Goal: Task Accomplishment & Management: Use online tool/utility

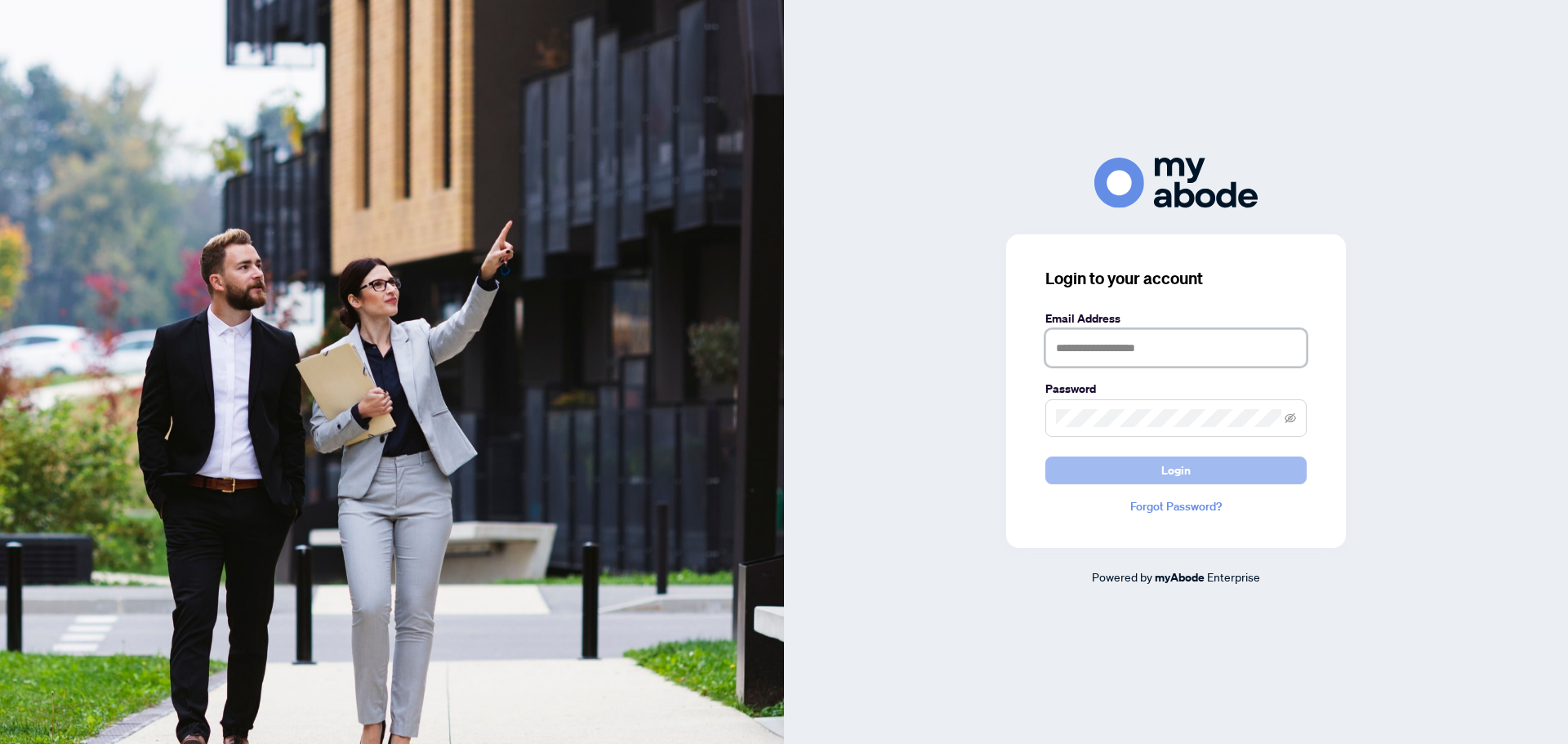
type input "**********"
click at [1204, 478] on button "Login" at bounding box center [1176, 470] width 262 height 28
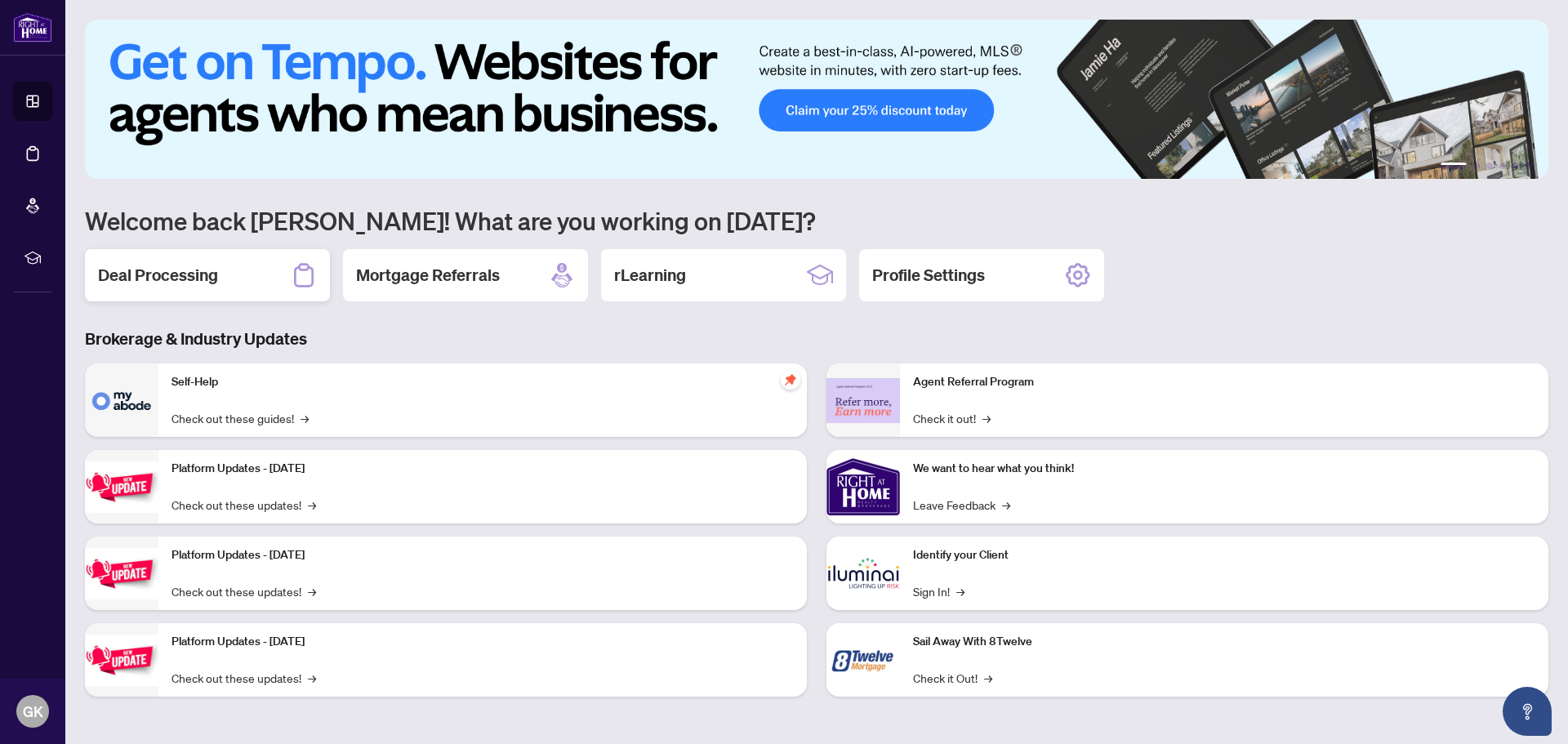
click at [205, 282] on h2 "Deal Processing" at bounding box center [158, 275] width 120 height 23
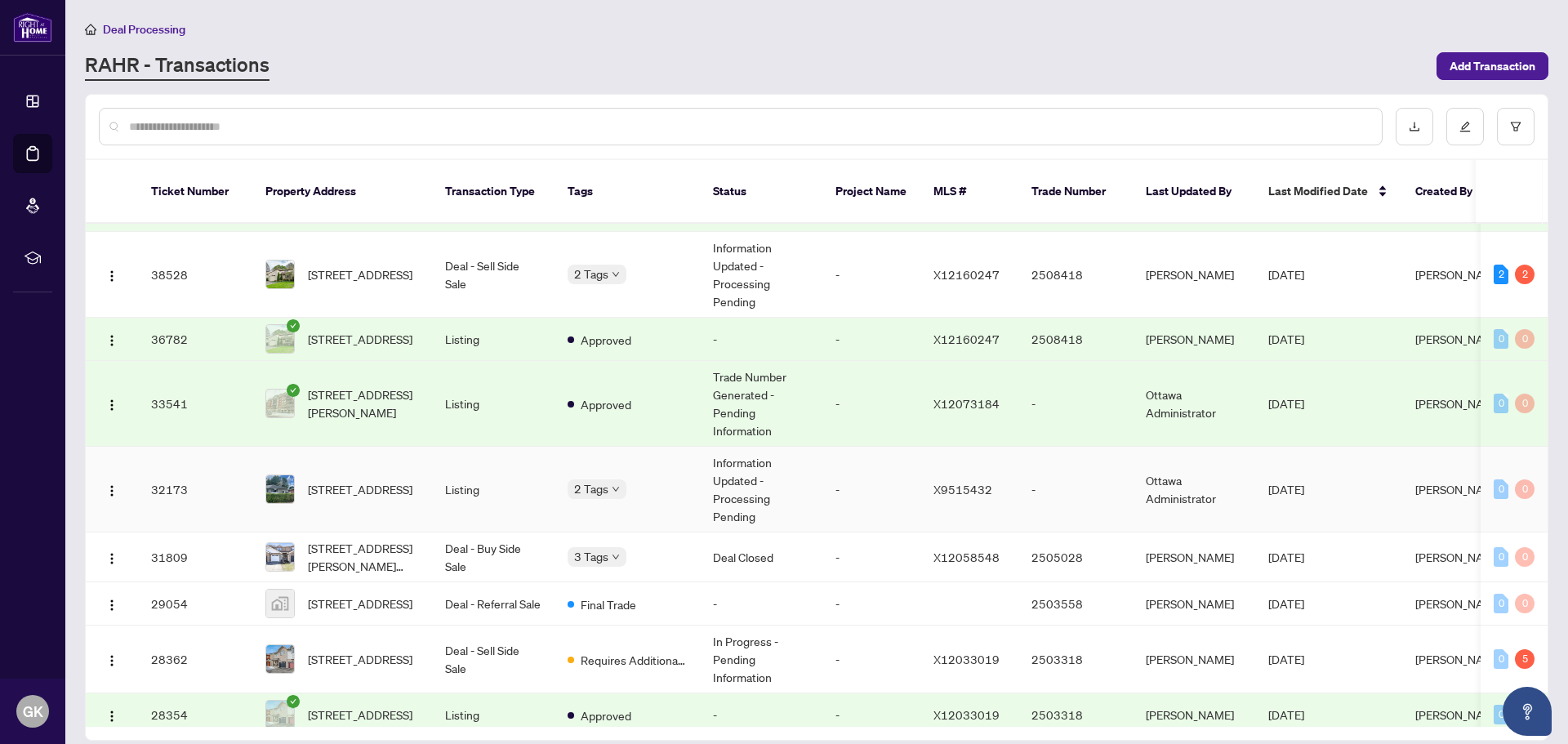
scroll to position [245, 0]
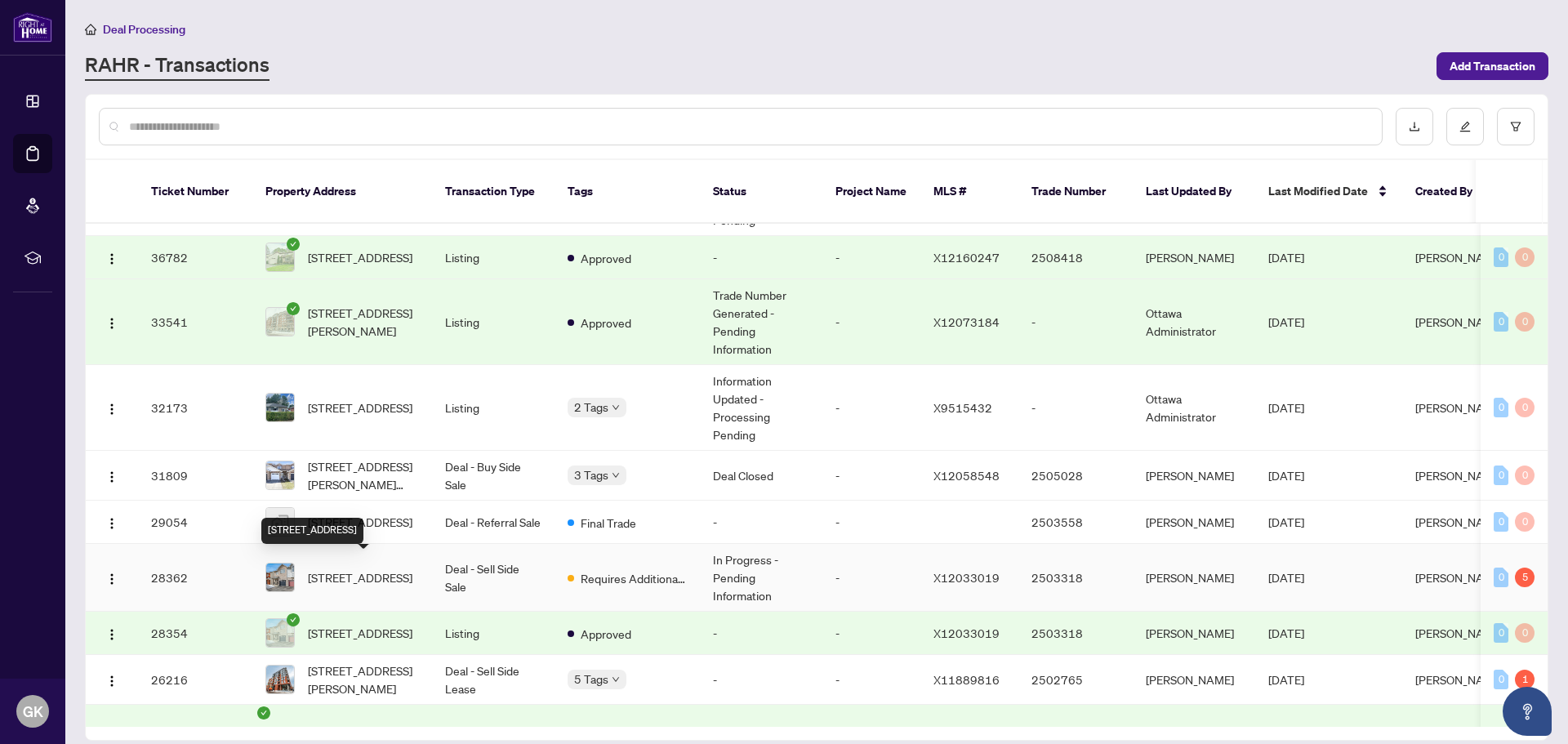
click at [341, 580] on span "[STREET_ADDRESS]" at bounding box center [360, 577] width 104 height 18
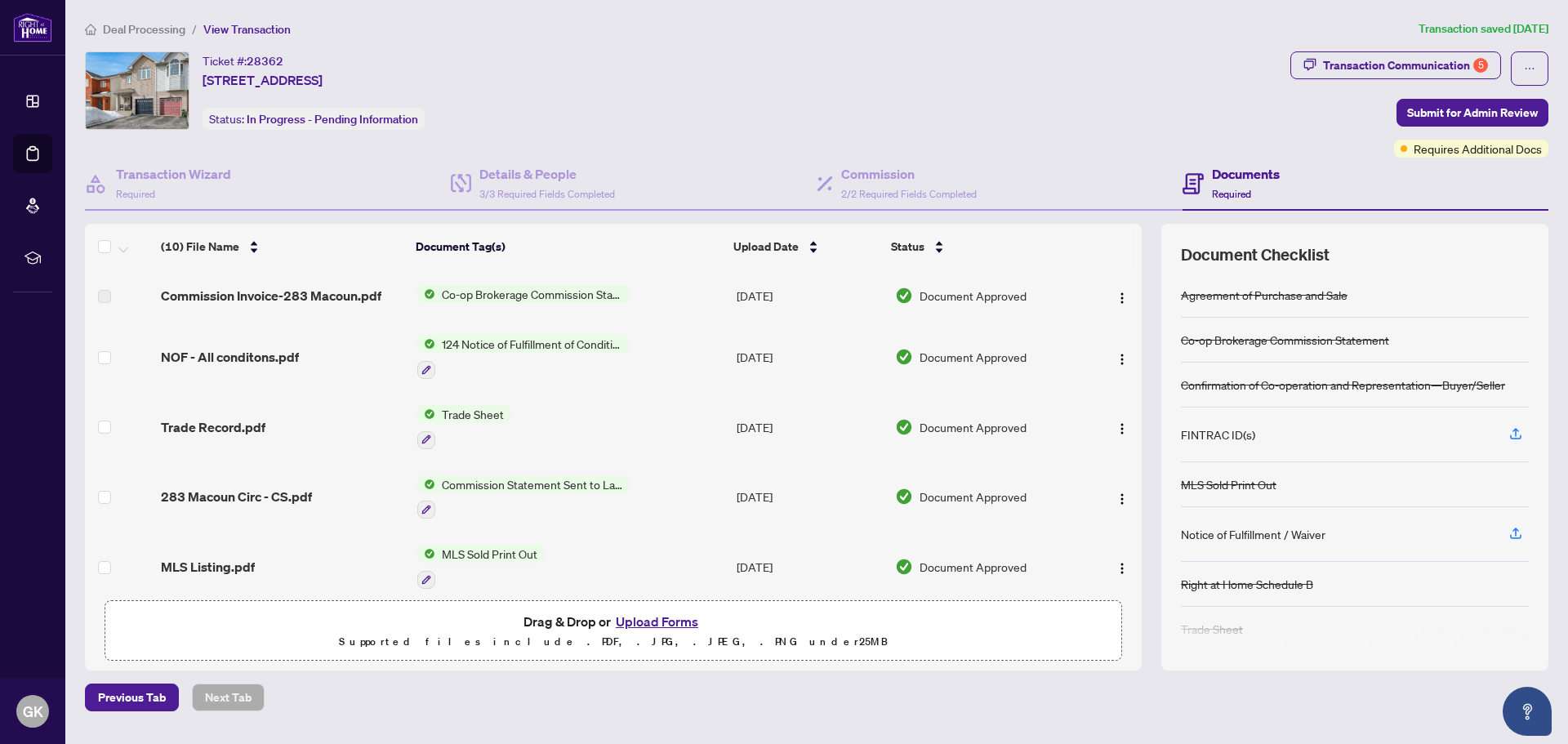
click at [507, 296] on span "Co-op Brokerage Commission Statement" at bounding box center [532, 294] width 193 height 18
click at [290, 297] on span "Commission Invoice-283 Macoun.pdf" at bounding box center [272, 295] width 221 height 20
click at [537, 295] on span "Co-op Brokerage Commission Statement" at bounding box center [532, 294] width 193 height 18
click at [1117, 300] on img "button" at bounding box center [1122, 297] width 13 height 13
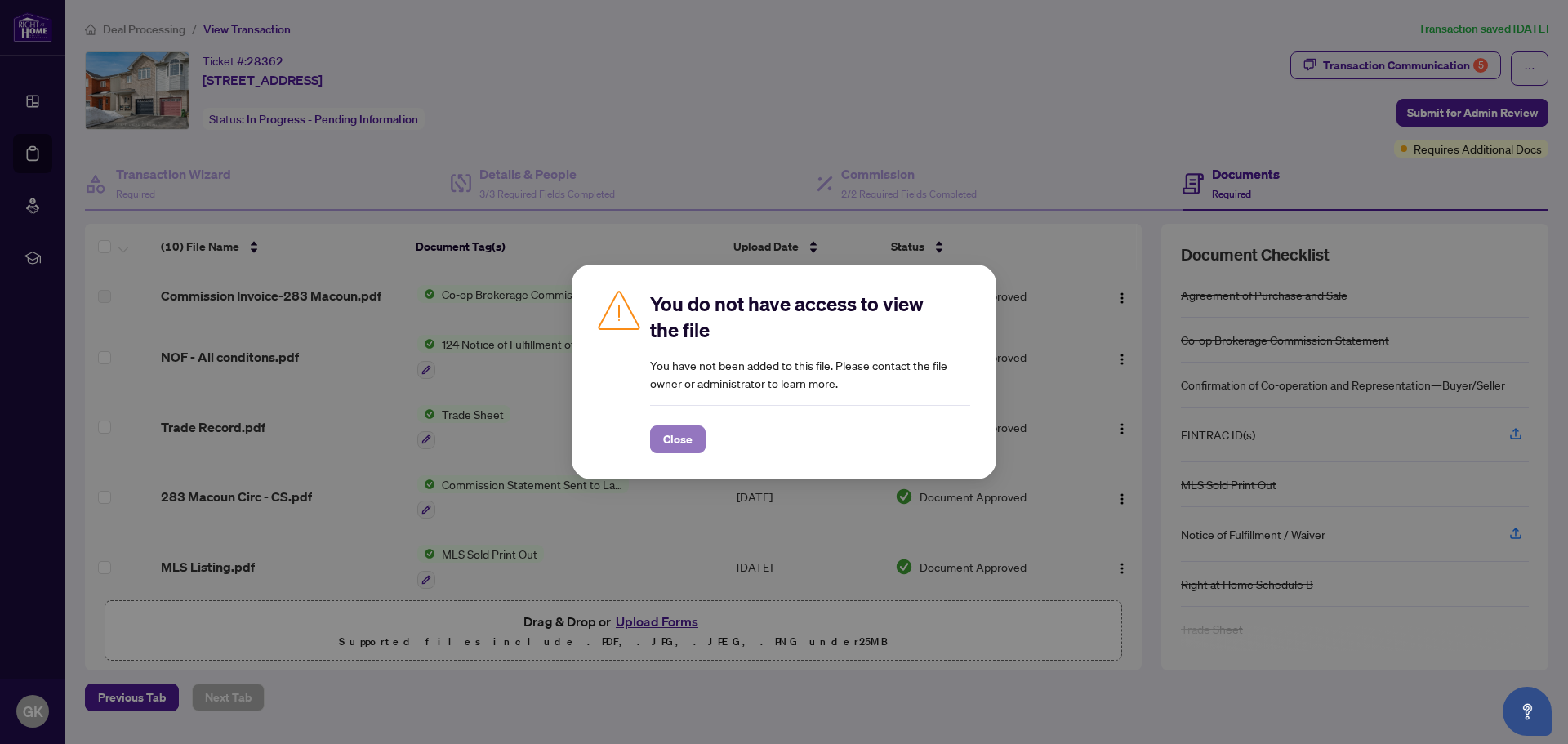
click at [680, 439] on span "Close" at bounding box center [678, 439] width 29 height 26
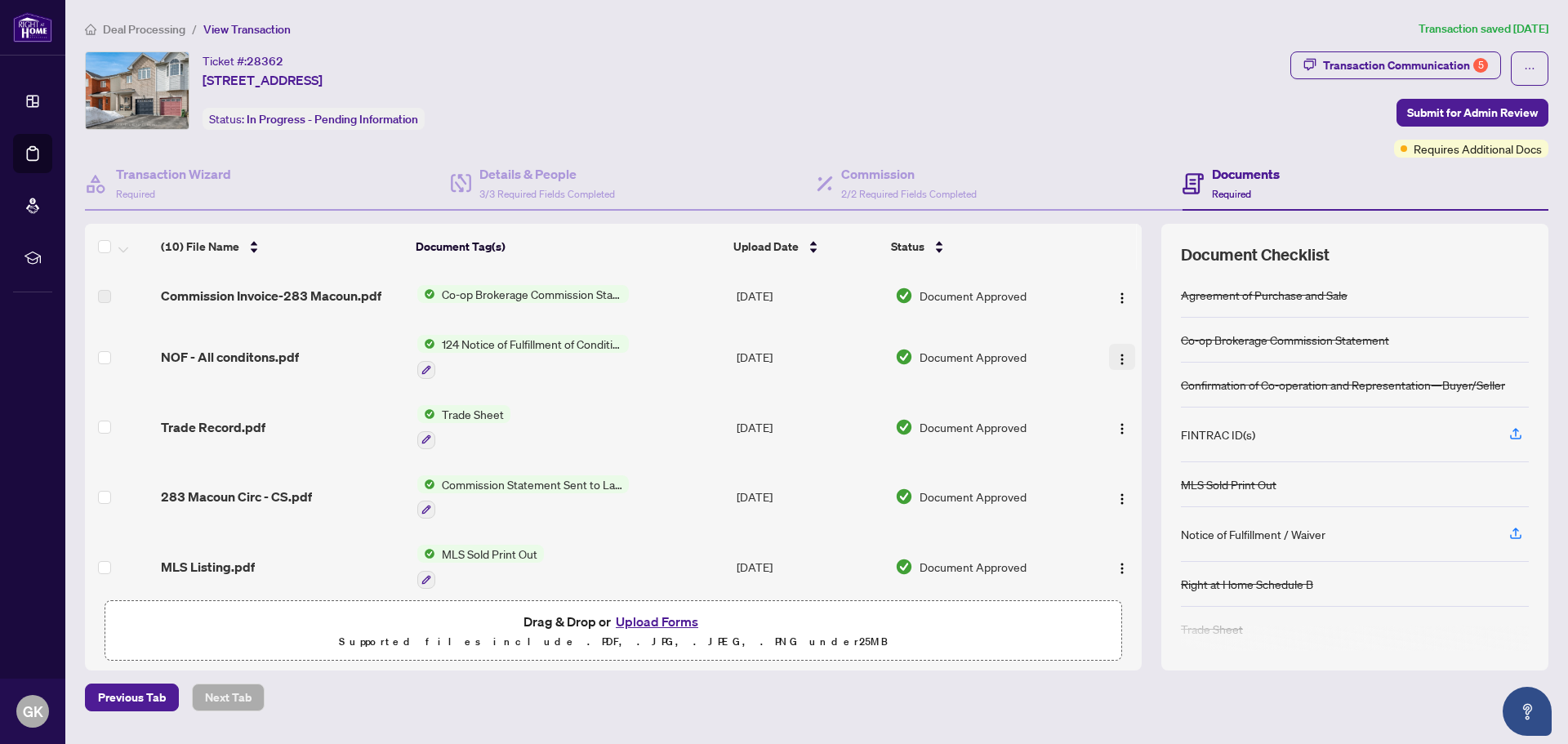
click at [1119, 355] on img "button" at bounding box center [1122, 359] width 13 height 13
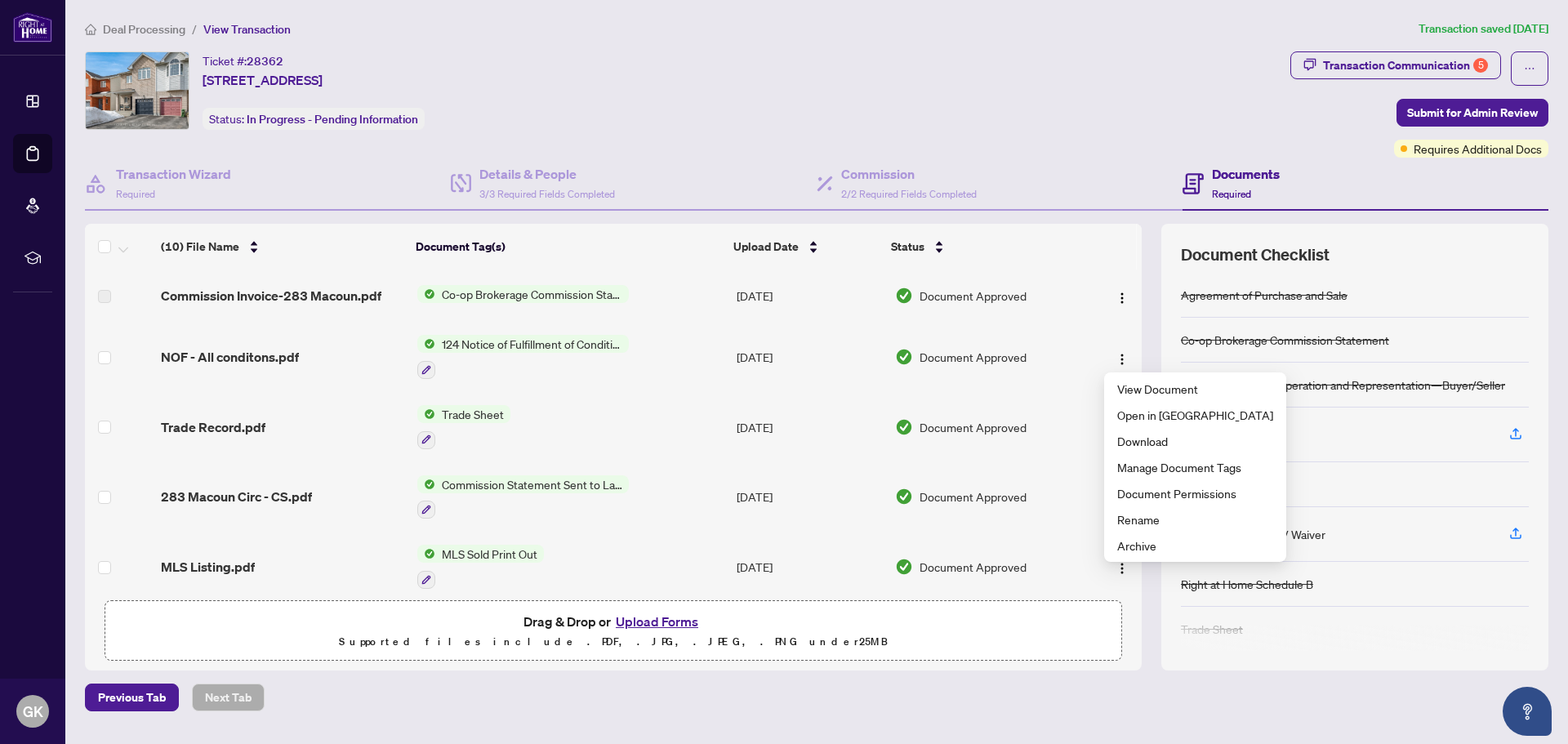
click at [350, 345] on td "NOF - All conditons.pdf" at bounding box center [281, 356] width 256 height 70
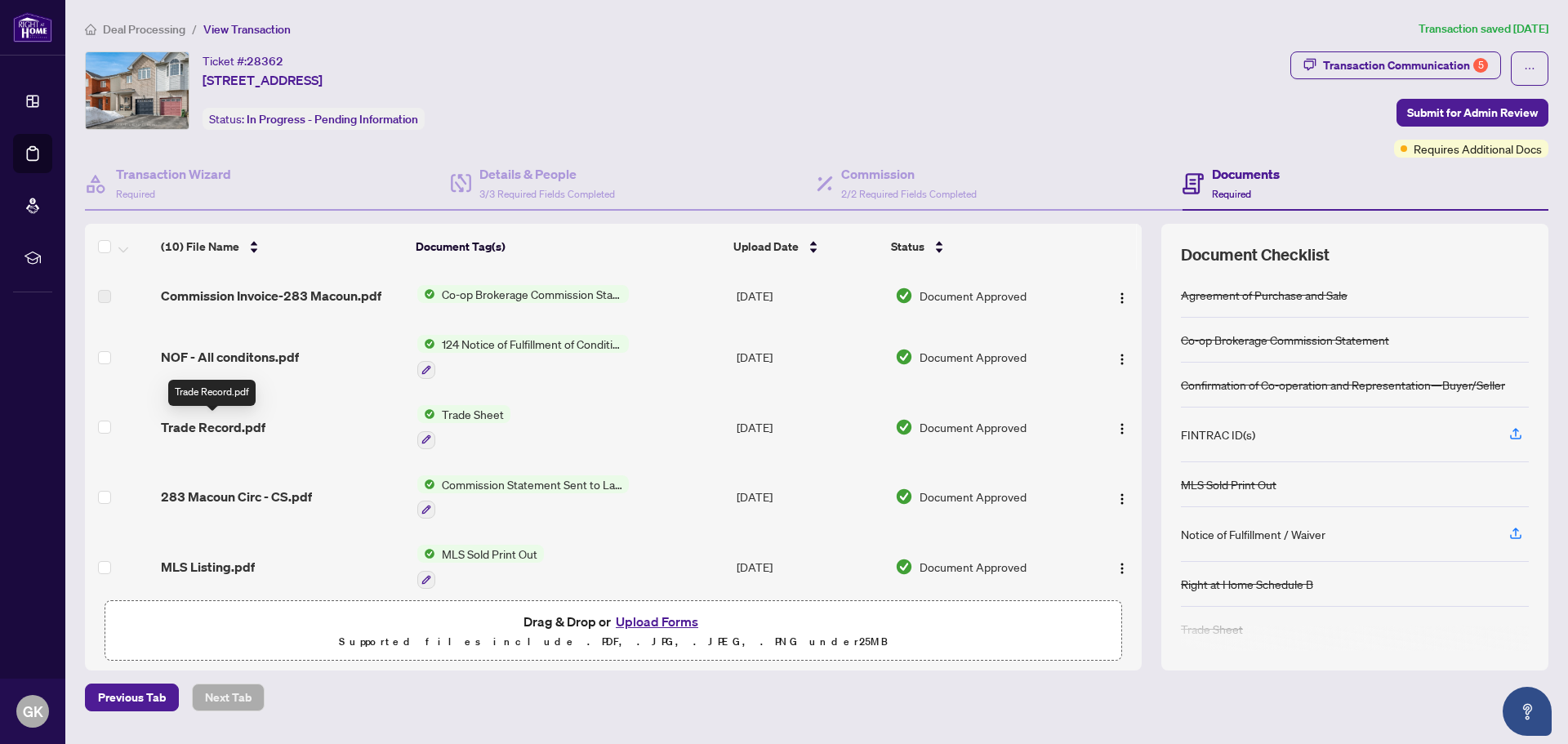
click at [223, 426] on span "Trade Record.pdf" at bounding box center [213, 427] width 104 height 20
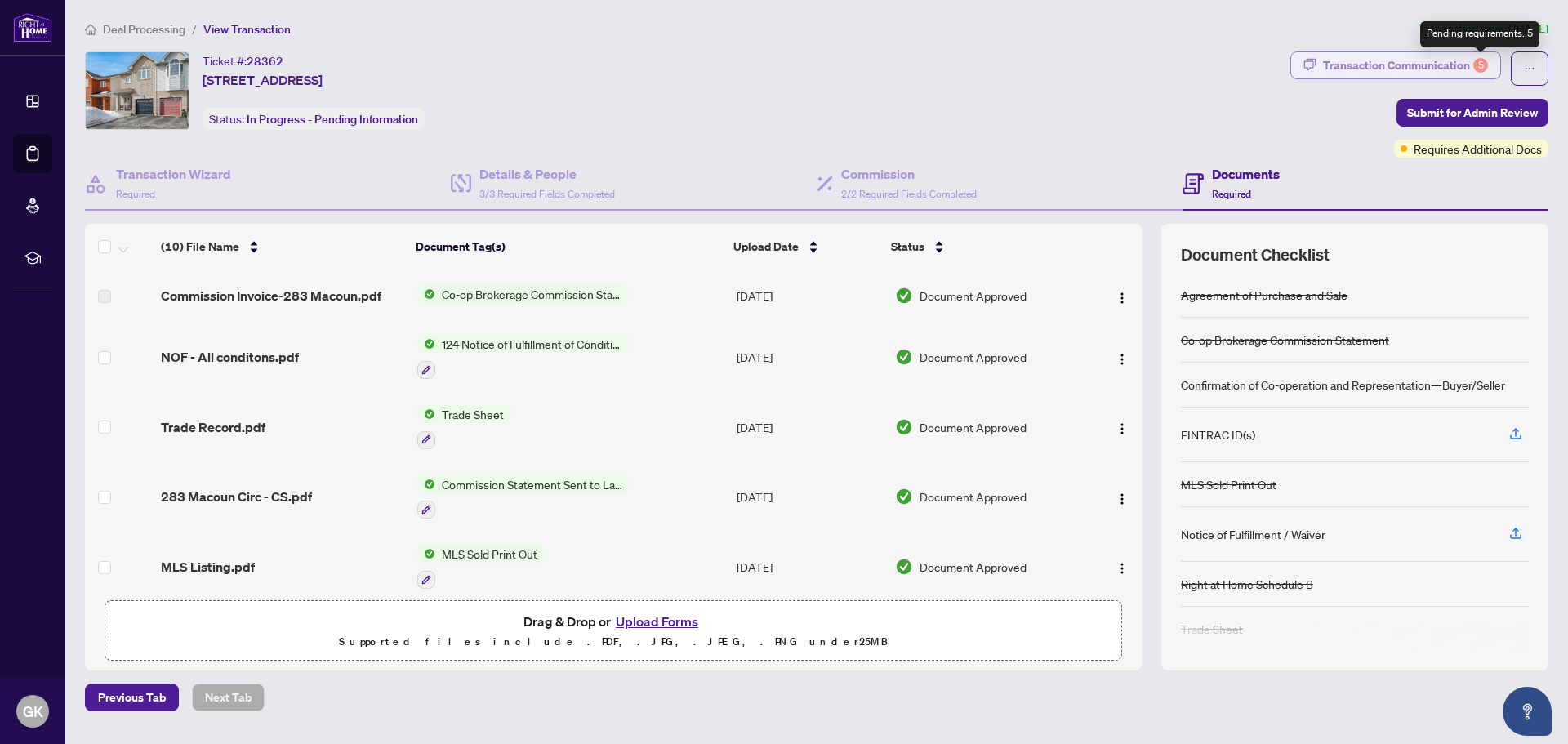
click at [1486, 63] on div "5" at bounding box center [1481, 65] width 15 height 15
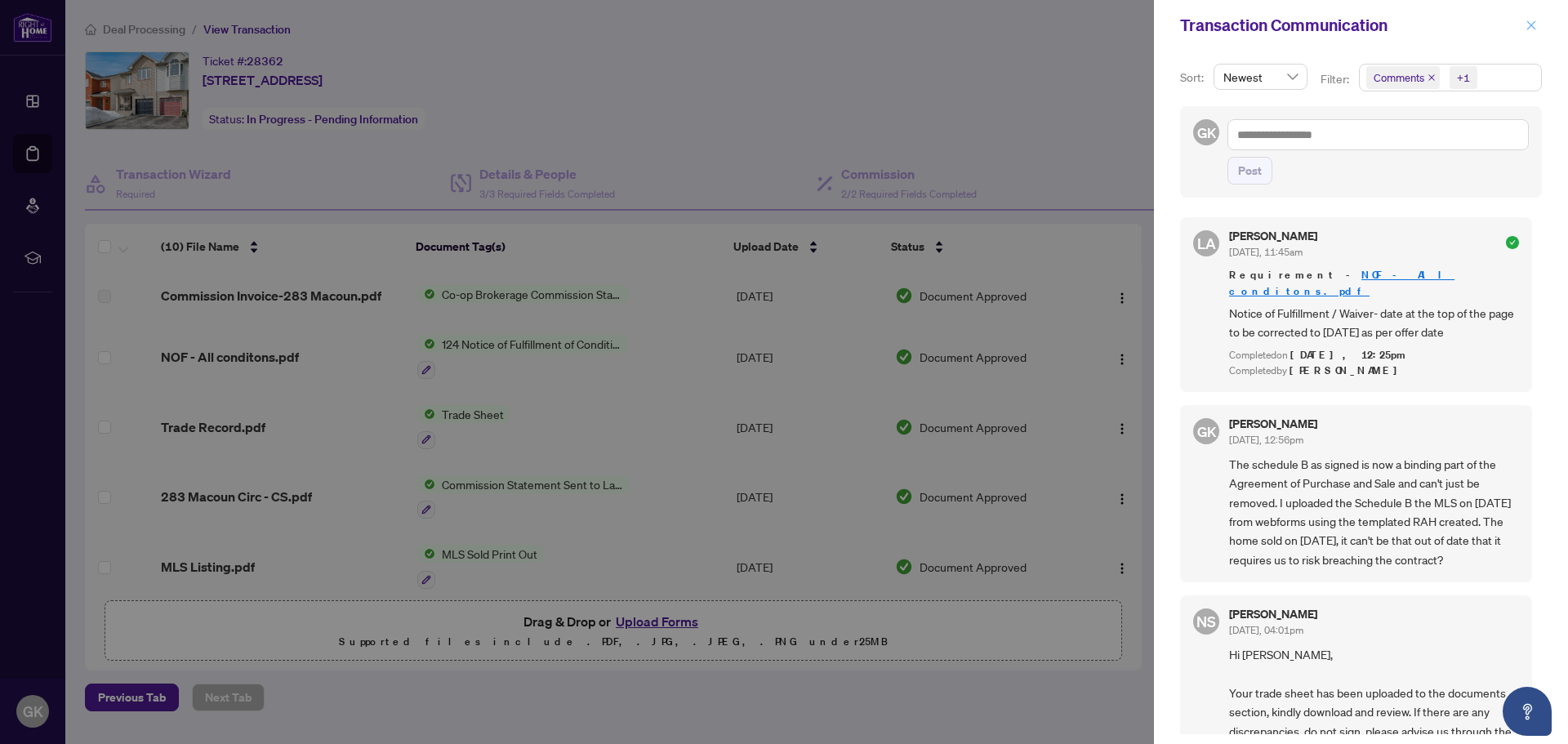
click at [1532, 25] on icon "close" at bounding box center [1531, 25] width 9 height 9
